Goal: Use online tool/utility: Utilize a website feature to perform a specific function

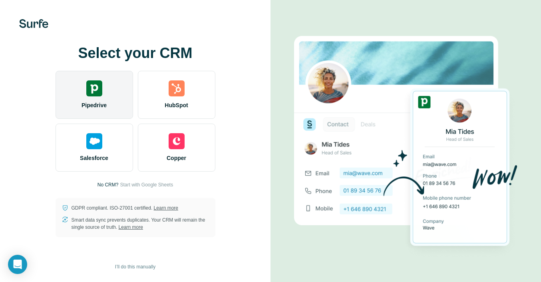
click at [114, 94] on div "Pipedrive" at bounding box center [95, 95] width 78 height 48
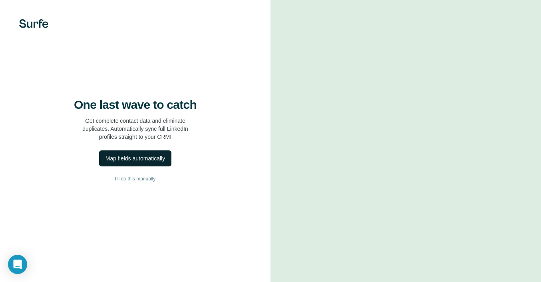
click at [138, 158] on button "Map fields automatically" at bounding box center [135, 158] width 72 height 16
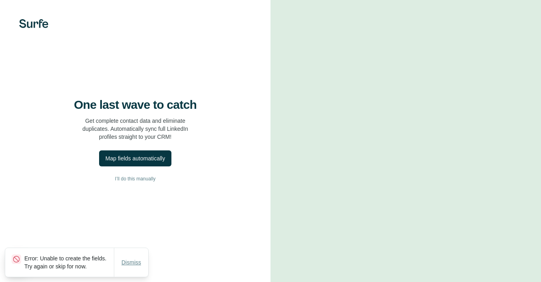
click at [139, 258] on span "Dismiss" at bounding box center [132, 262] width 20 height 8
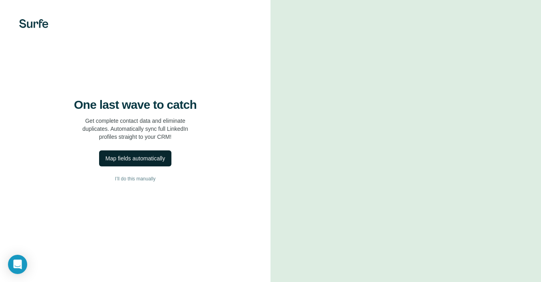
click at [127, 162] on div "Map fields automatically" at bounding box center [136, 158] width 60 height 8
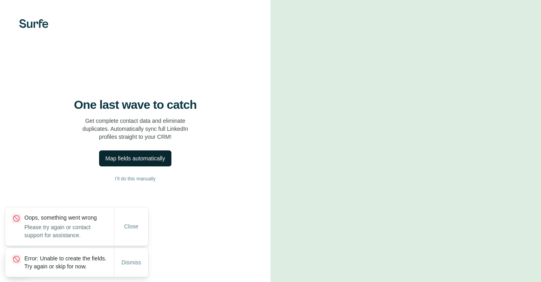
click at [170, 257] on div "One last wave to catch Get complete contact data and eliminate duplicates. Auto…" at bounding box center [135, 141] width 271 height 282
click at [128, 182] on span "I’ll do this manually" at bounding box center [135, 178] width 40 height 7
